Goal: Task Accomplishment & Management: Complete application form

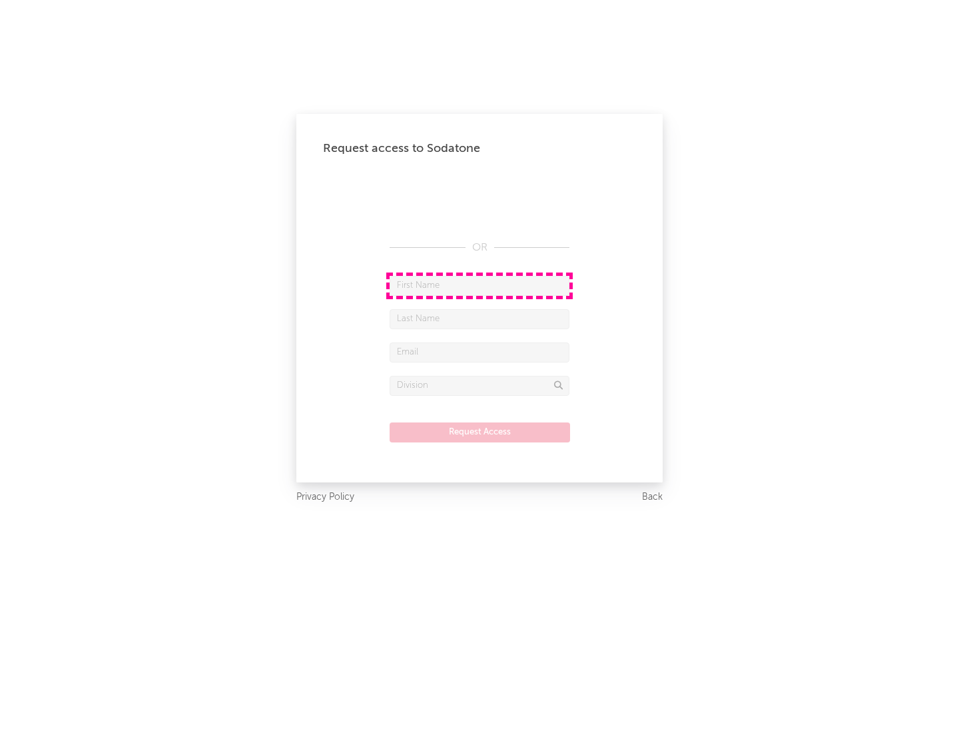
click at [480, 285] on input "text" at bounding box center [480, 286] width 180 height 20
type input "[PERSON_NAME]"
click at [480, 318] on input "text" at bounding box center [480, 319] width 180 height 20
type input "[PERSON_NAME]"
click at [480, 352] on input "text" at bounding box center [480, 352] width 180 height 20
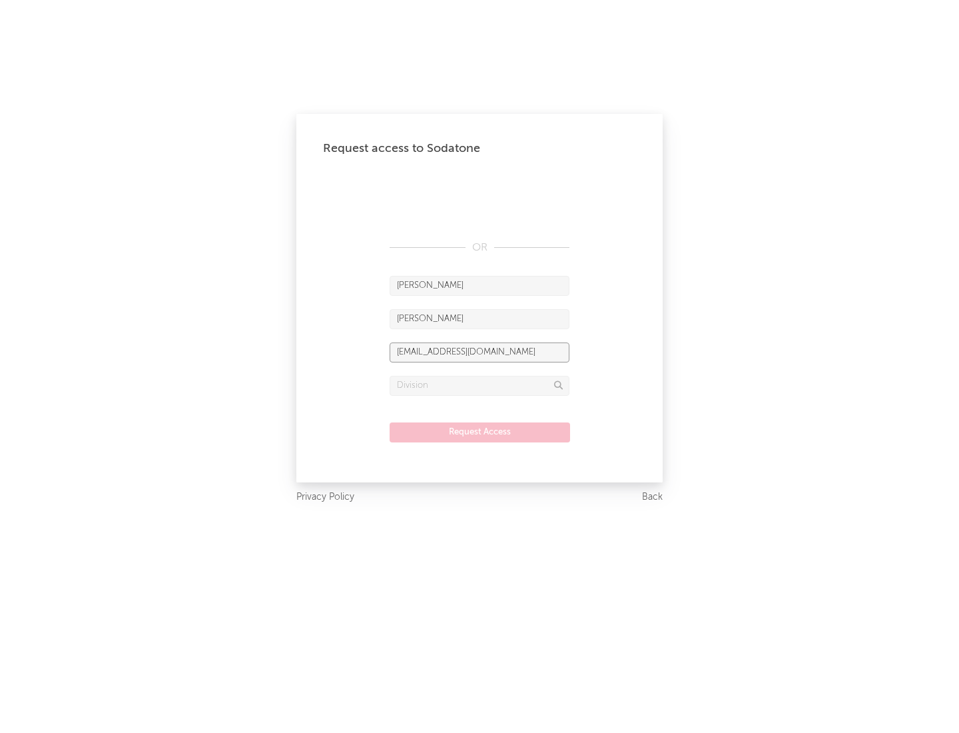
type input "[EMAIL_ADDRESS][DOMAIN_NAME]"
click at [480, 385] on input "text" at bounding box center [480, 386] width 180 height 20
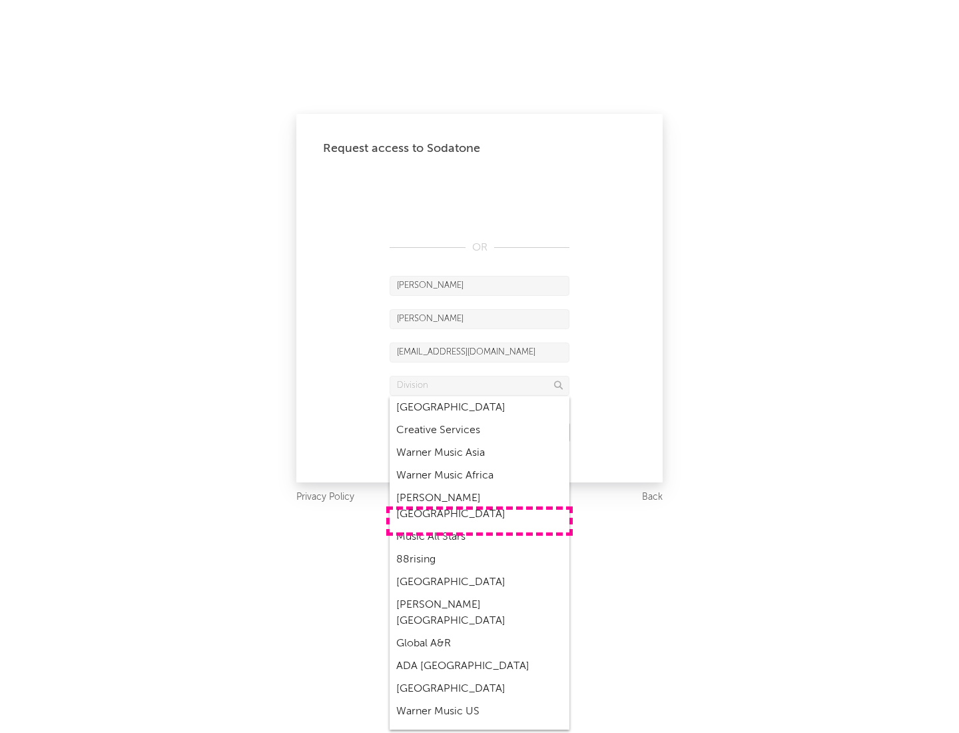
click at [480, 526] on div "Music All Stars" at bounding box center [480, 537] width 180 height 23
type input "Music All Stars"
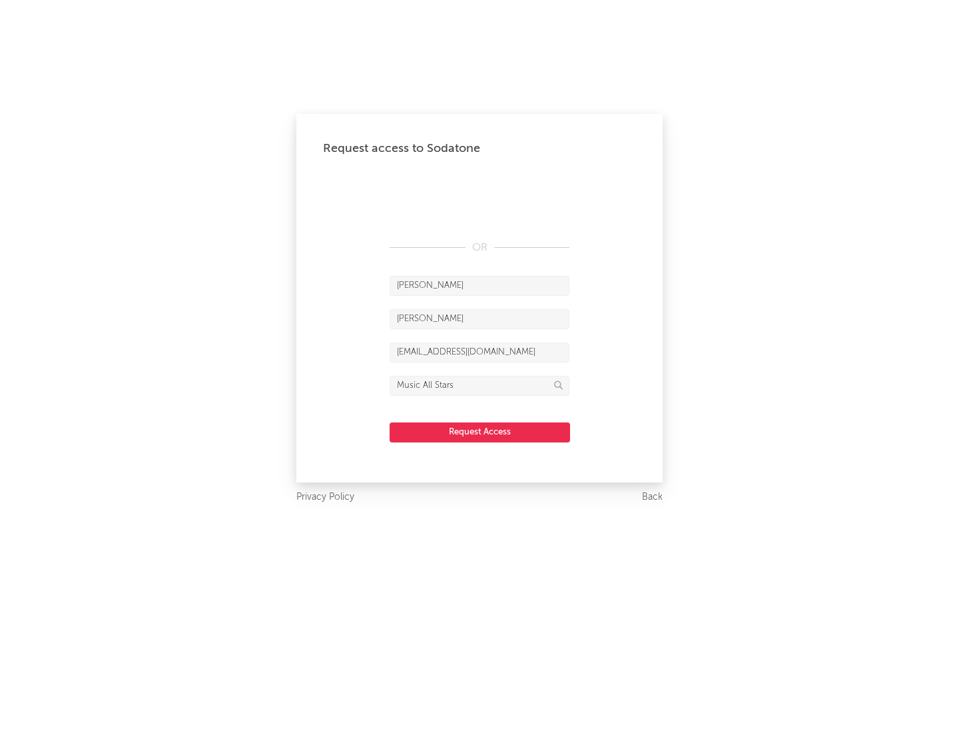
click at [480, 432] on button "Request Access" at bounding box center [480, 432] width 181 height 20
